Goal: Submit feedback/report problem: Submit feedback/report problem

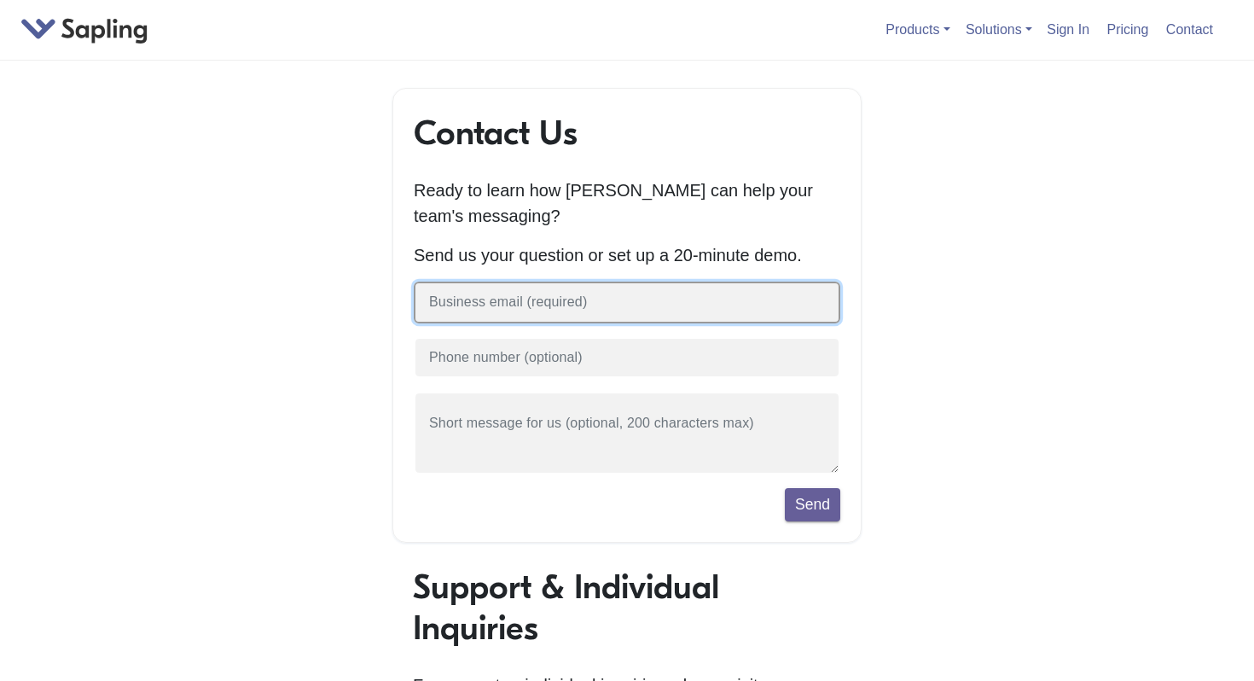
click at [511, 303] on input "text" at bounding box center [627, 303] width 427 height 42
type input "[EMAIL_ADDRESS][DOMAIN_NAME]"
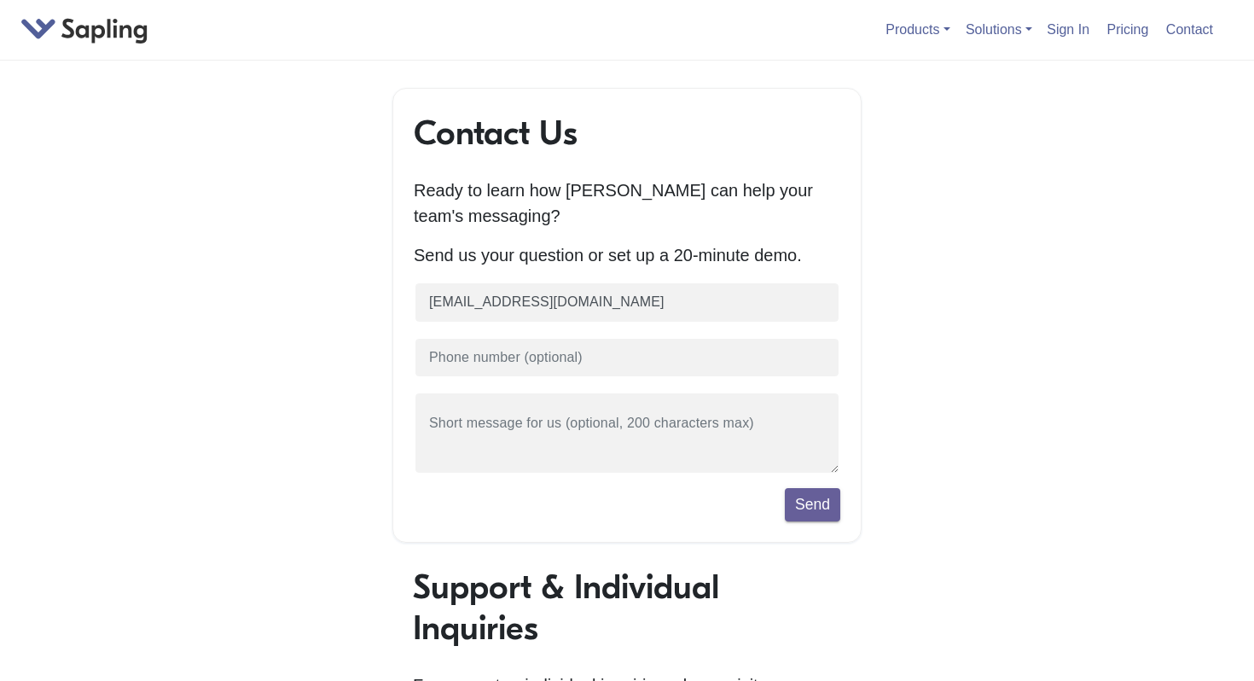
scroll to position [13, 15]
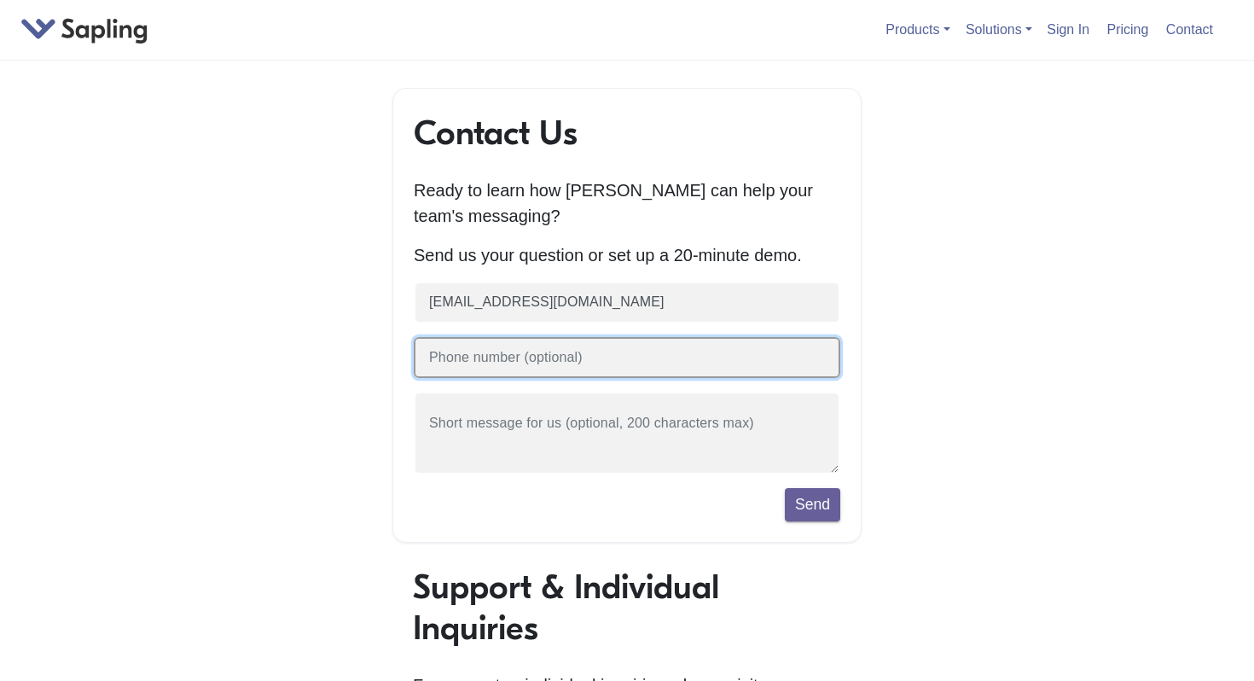
click at [497, 369] on input "text" at bounding box center [627, 358] width 427 height 42
type input "254"
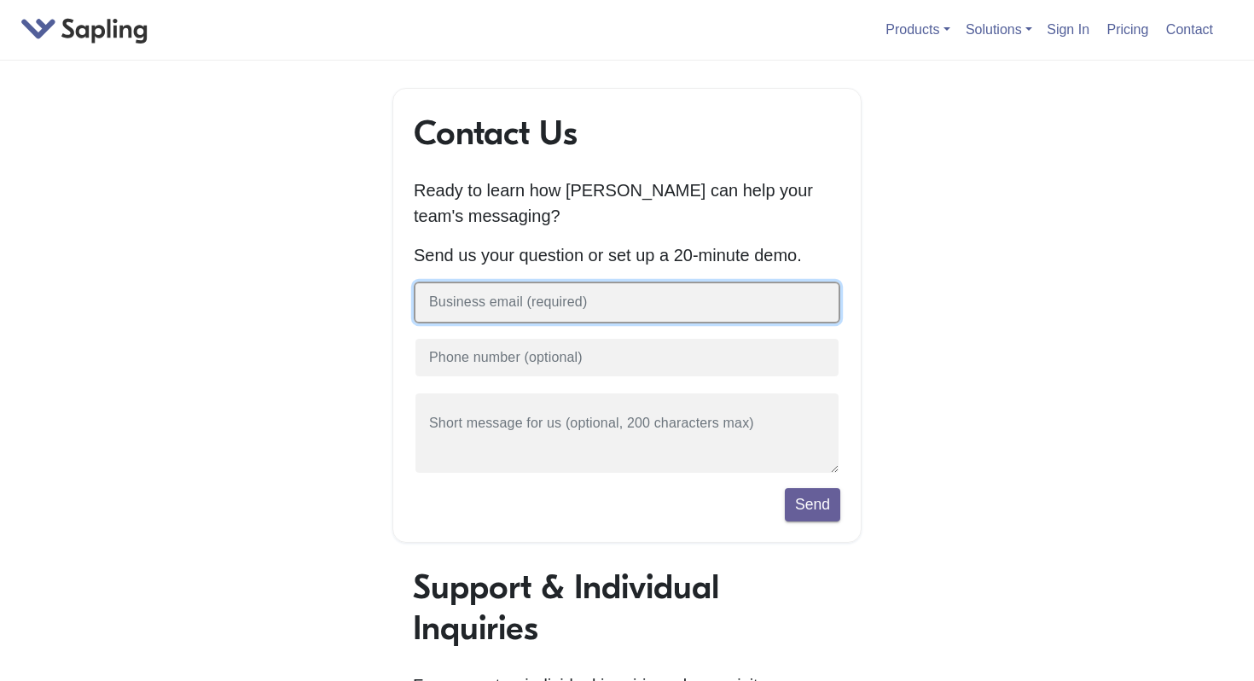
click at [490, 321] on input "text" at bounding box center [627, 303] width 427 height 42
type input "[EMAIL_ADDRESS][DOMAIN_NAME]"
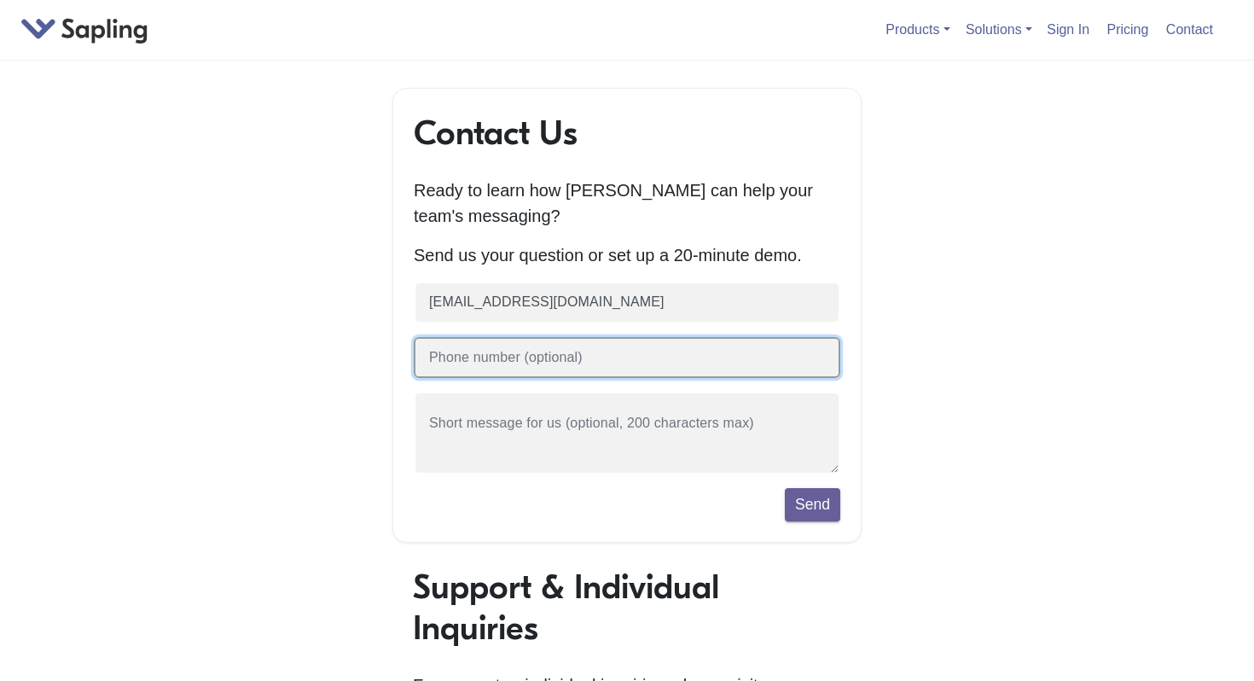
click at [485, 365] on input "text" at bounding box center [627, 358] width 427 height 42
type input "2542857244"
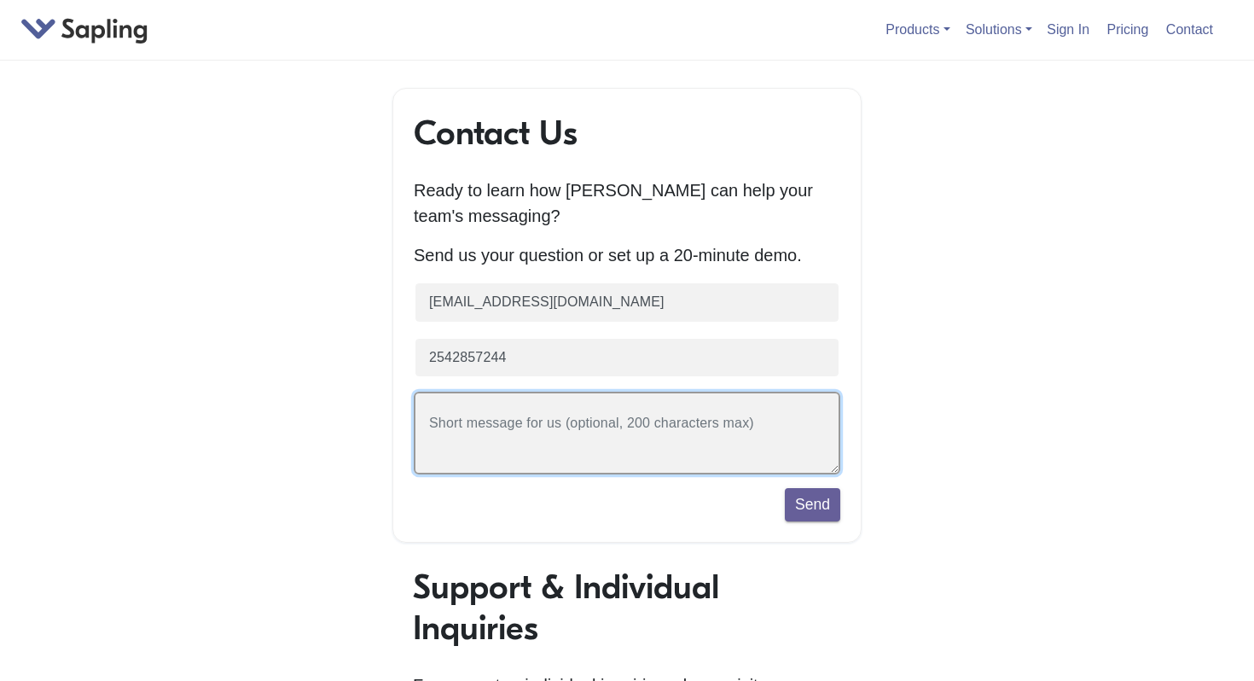
click at [499, 436] on textarea at bounding box center [627, 433] width 427 height 83
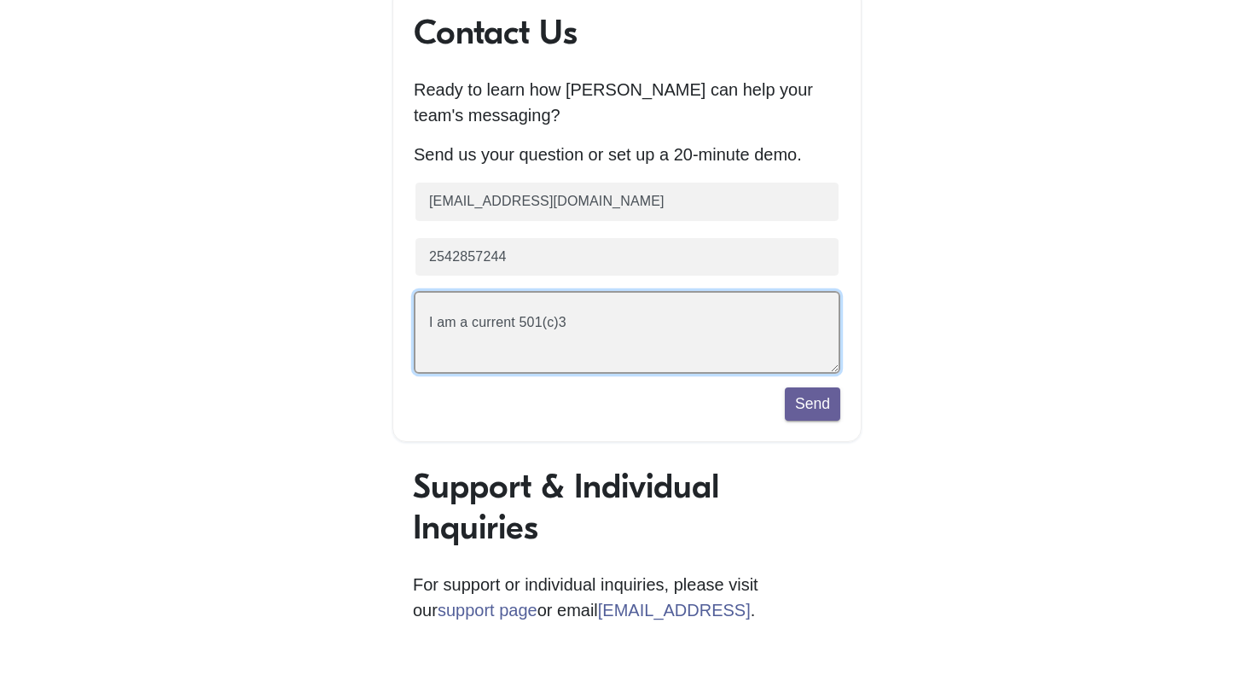
scroll to position [97, 0]
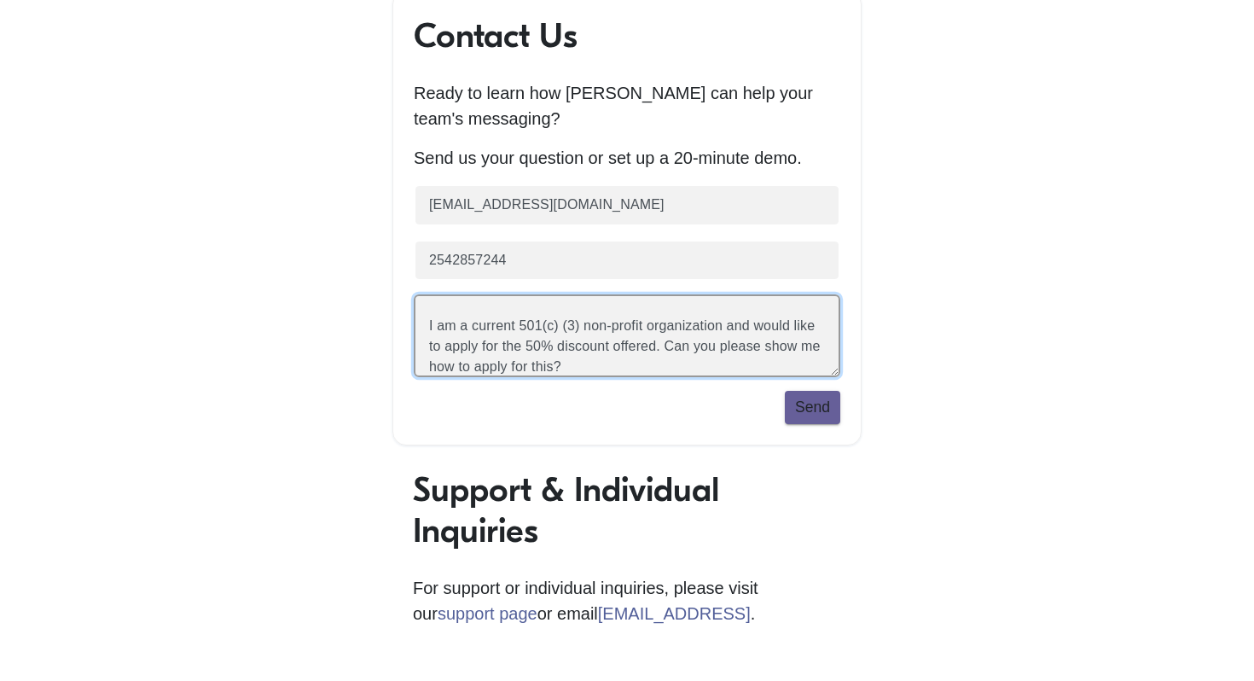
type textarea "I am a current 501(c) (3) non-profit organization and would like to apply for t…"
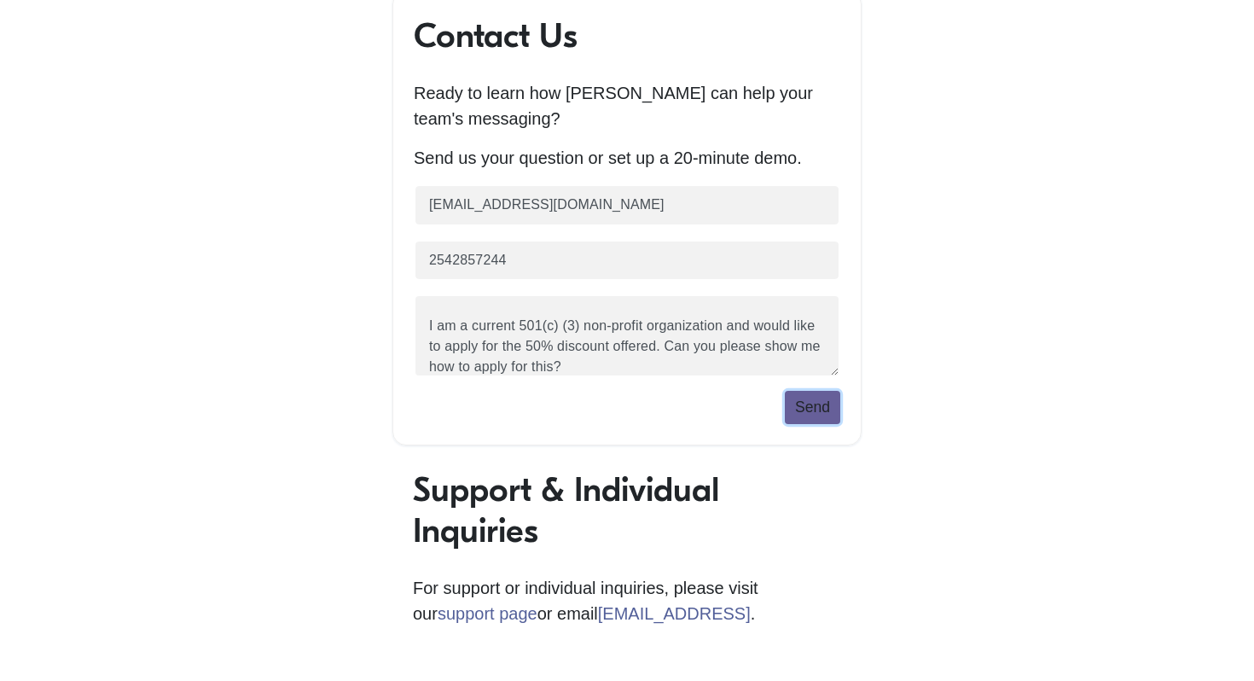
click at [811, 412] on button "Send" at bounding box center [812, 407] width 55 height 32
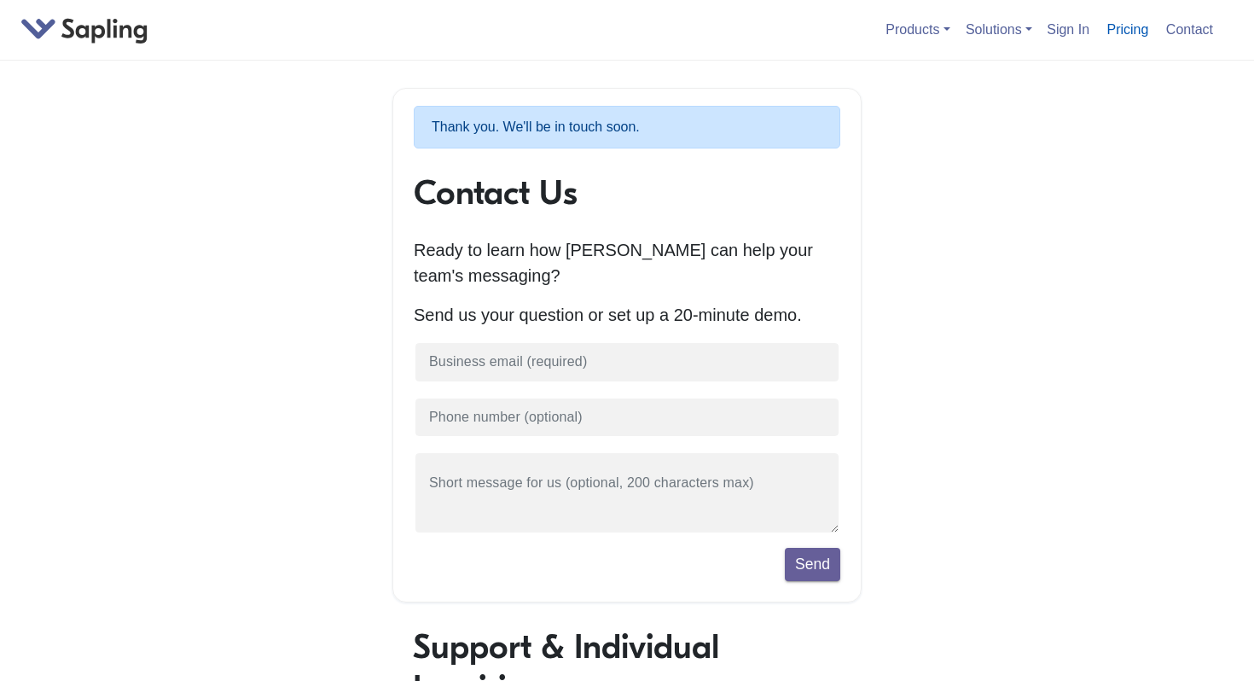
click at [1114, 34] on link "Pricing" at bounding box center [1128, 29] width 55 height 28
